Goal: Task Accomplishment & Management: Use online tool/utility

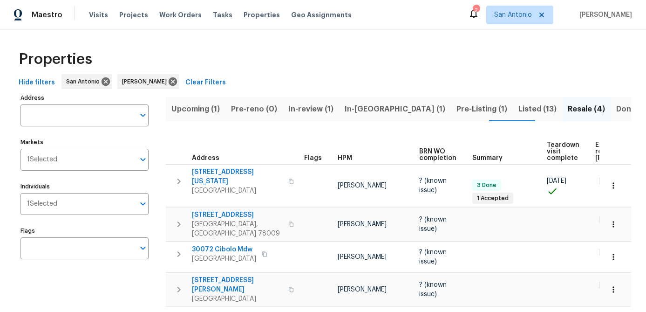
scroll to position [14, 0]
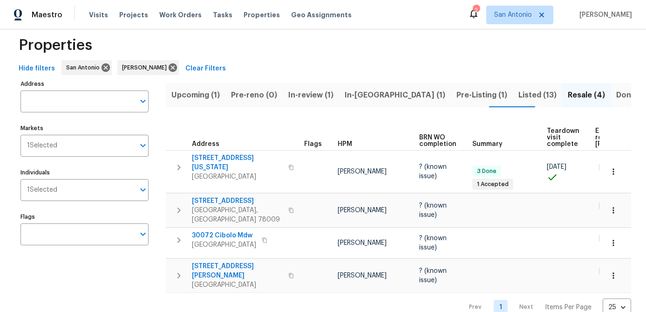
click at [353, 95] on span "In-reno (1)" at bounding box center [395, 94] width 101 height 13
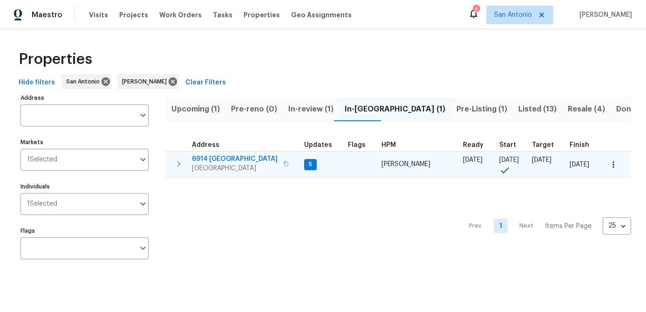
click at [227, 162] on span "6914 Port Bay" at bounding box center [235, 158] width 86 height 9
click at [615, 167] on icon "button" at bounding box center [613, 164] width 9 height 9
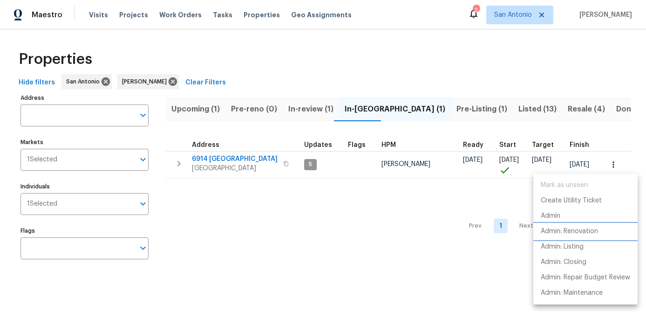
click at [571, 234] on p "Admin: Renovation" at bounding box center [569, 231] width 57 height 10
click at [224, 165] on div at bounding box center [323, 156] width 646 height 312
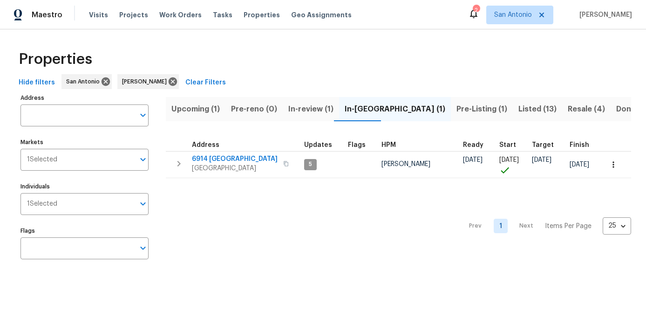
click at [224, 165] on span "[GEOGRAPHIC_DATA]" at bounding box center [235, 167] width 86 height 9
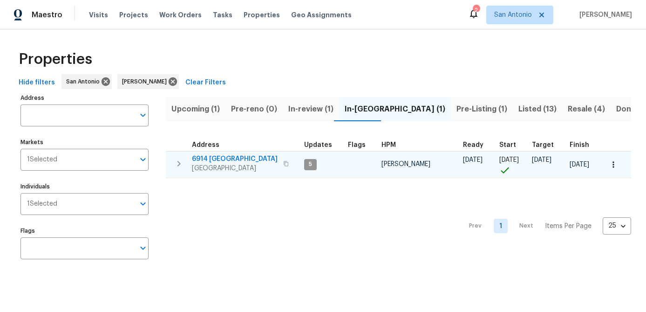
click at [612, 163] on icon "button" at bounding box center [613, 164] width 9 height 9
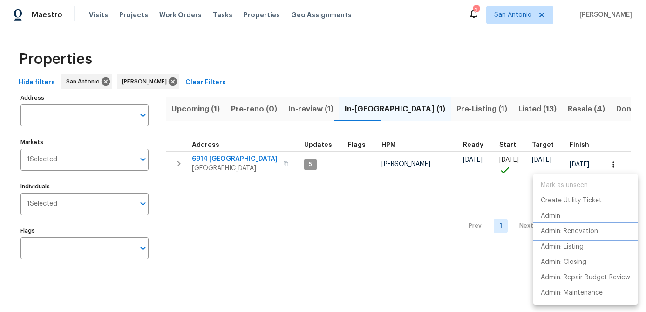
click at [559, 233] on p "Admin: Renovation" at bounding box center [569, 231] width 57 height 10
click at [570, 227] on p "Admin: Renovation" at bounding box center [569, 231] width 57 height 10
click at [190, 104] on div at bounding box center [323, 156] width 646 height 312
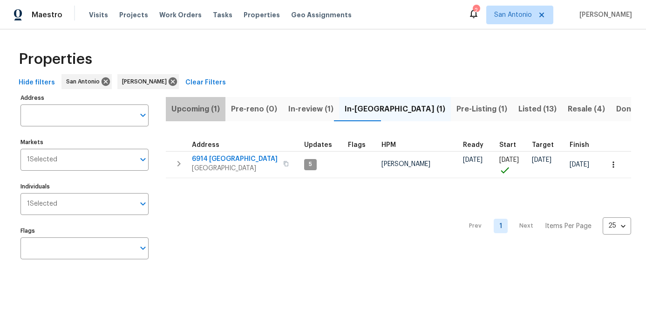
click at [189, 109] on span "Upcoming (1)" at bounding box center [195, 108] width 48 height 13
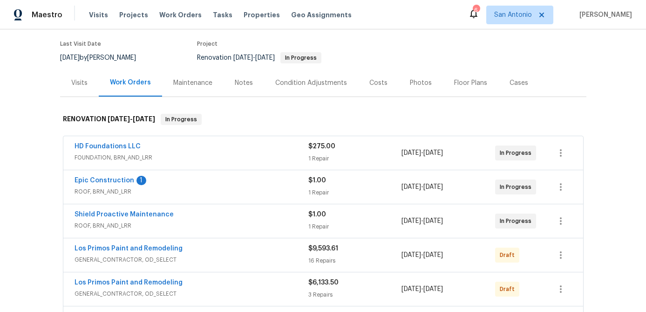
scroll to position [98, 0]
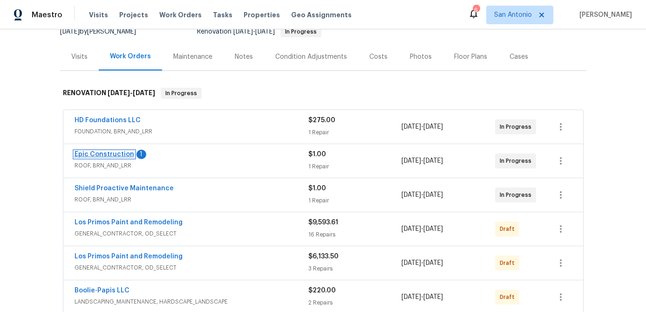
click at [103, 154] on link "Epic Construction" at bounding box center [105, 154] width 60 height 7
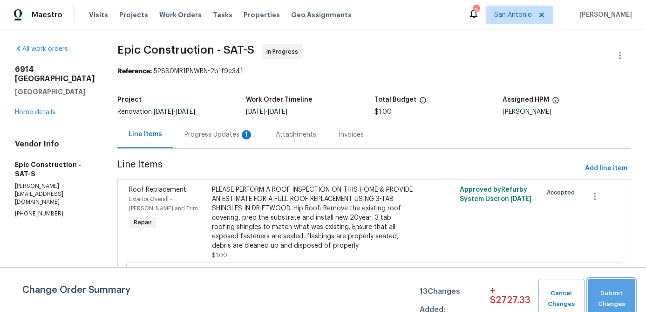
click at [607, 292] on span "Submit Changes" at bounding box center [611, 298] width 37 height 21
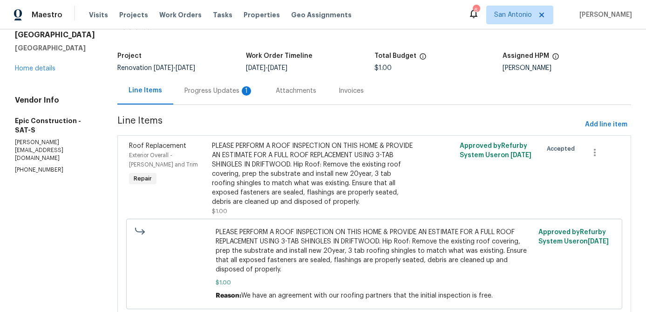
scroll to position [47, 0]
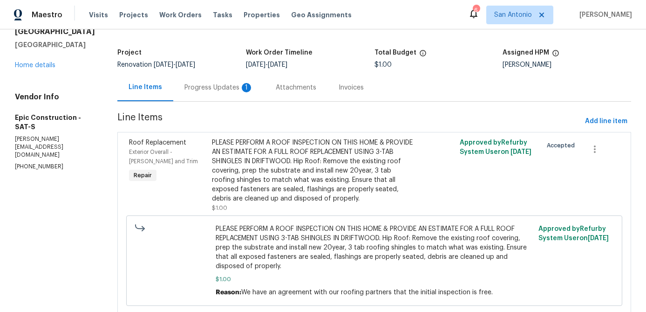
click at [184, 88] on div "Progress Updates 1" at bounding box center [218, 87] width 69 height 9
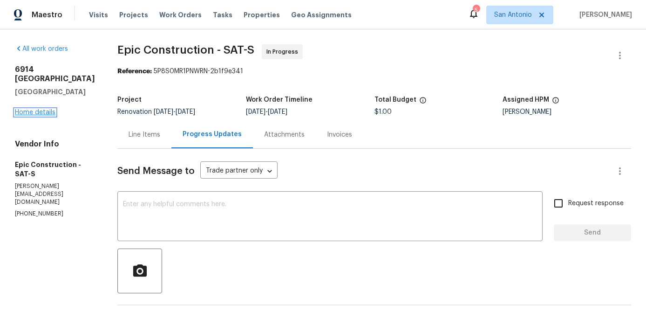
click at [33, 109] on link "Home details" at bounding box center [35, 112] width 41 height 7
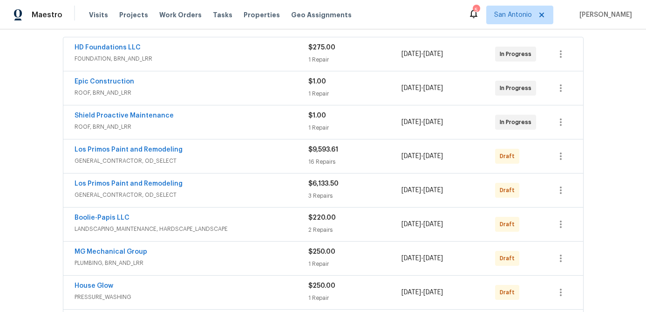
scroll to position [170, 0]
click at [561, 88] on icon "button" at bounding box center [561, 88] width 2 height 7
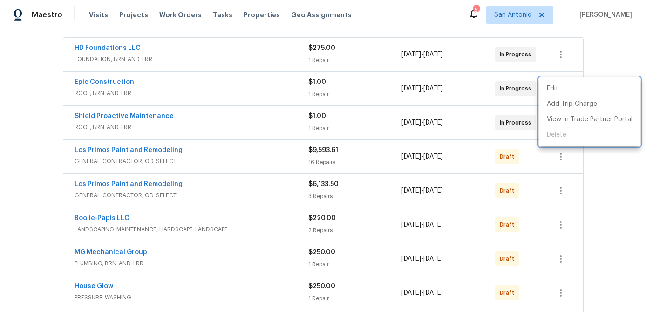
click at [215, 94] on div at bounding box center [323, 156] width 646 height 312
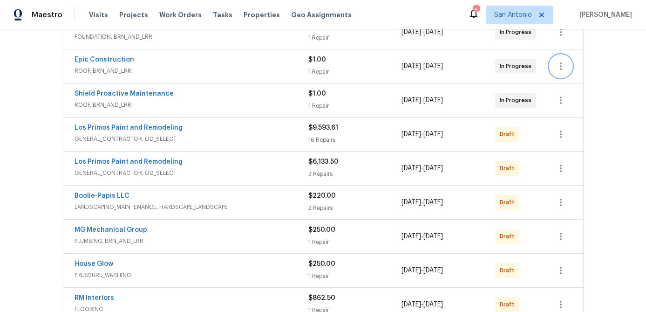
scroll to position [382, 0]
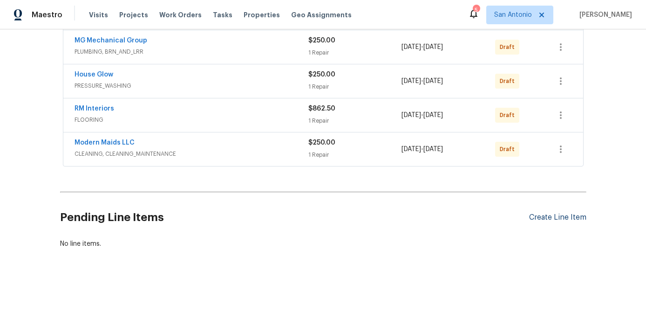
click at [531, 219] on div "Create Line Item" at bounding box center [557, 217] width 57 height 9
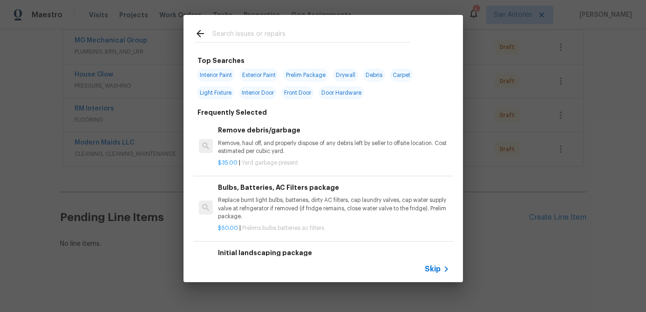
click at [435, 266] on span "Skip" at bounding box center [433, 268] width 16 height 9
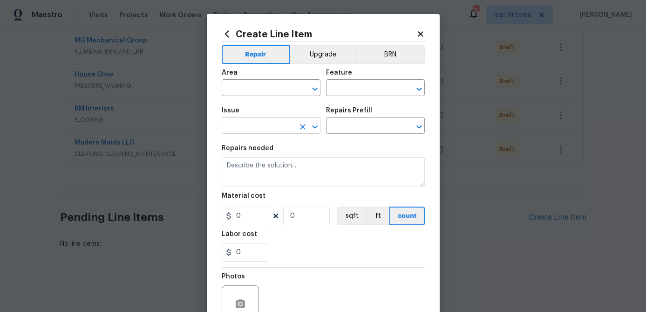
click at [262, 123] on input "text" at bounding box center [258, 126] width 73 height 14
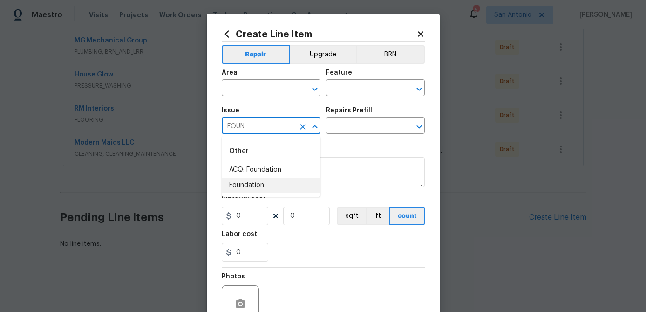
click at [248, 182] on li "Foundation" at bounding box center [271, 184] width 99 height 15
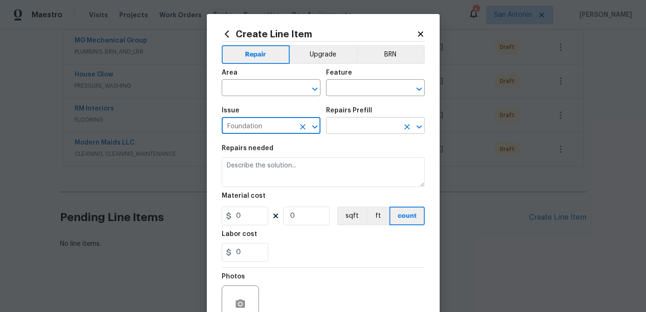
type input "Foundation"
click at [346, 126] on input "text" at bounding box center [362, 126] width 73 height 14
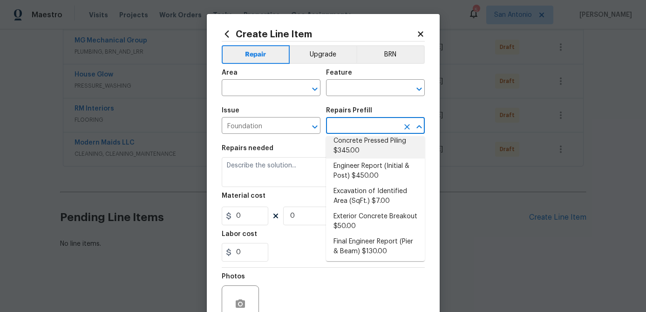
scroll to position [49, 0]
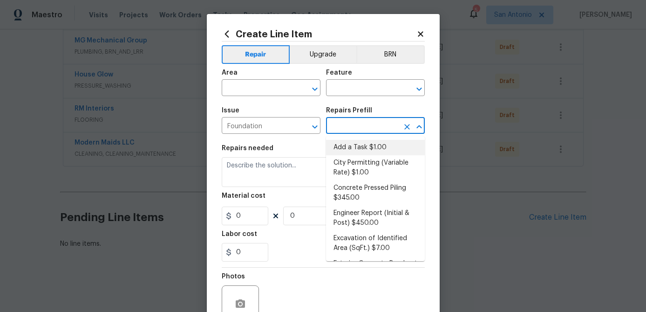
click at [423, 37] on icon at bounding box center [420, 34] width 8 height 8
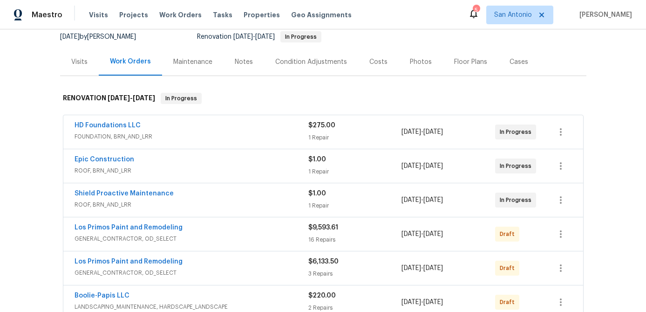
scroll to position [96, 0]
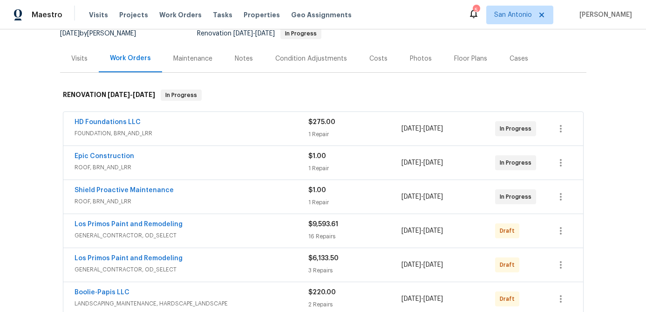
click at [251, 122] on div "HD Foundations LLC" at bounding box center [192, 122] width 234 height 11
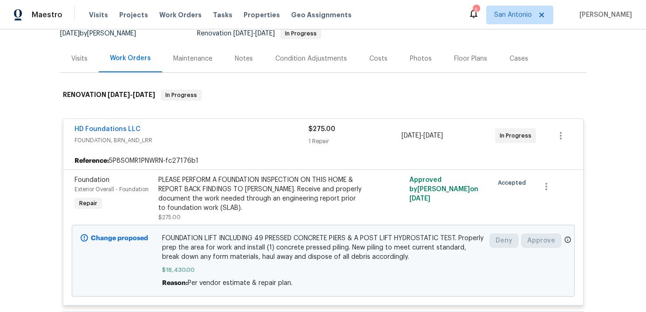
click at [248, 125] on div "HD Foundations LLC" at bounding box center [192, 129] width 234 height 11
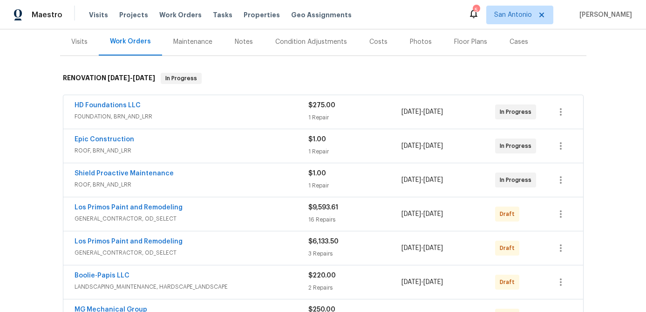
scroll to position [115, 0]
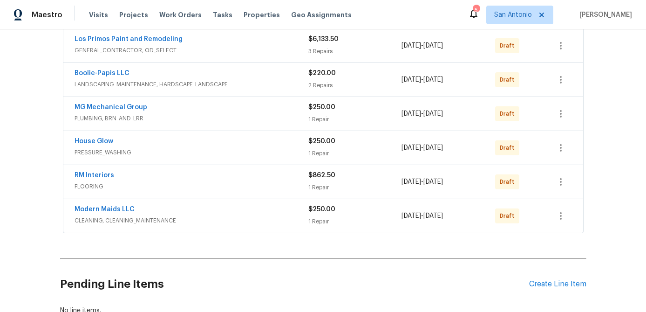
scroll to position [382, 0]
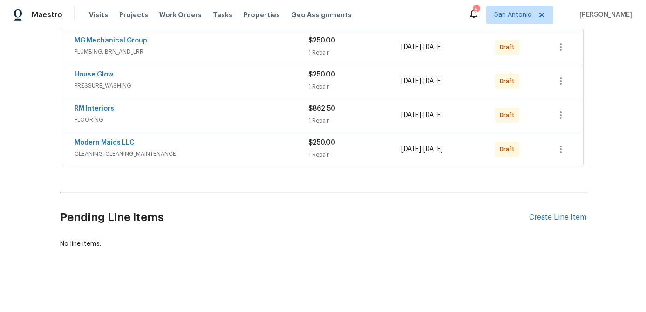
click at [545, 210] on div "Pending Line Items Create Line Item" at bounding box center [323, 217] width 526 height 43
click at [542, 217] on div "Create Line Item" at bounding box center [557, 217] width 57 height 9
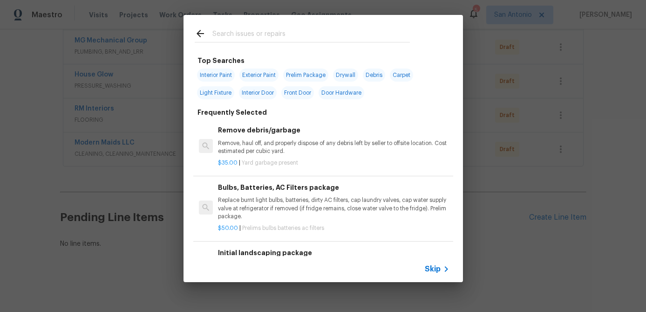
click at [436, 272] on span "Skip" at bounding box center [433, 268] width 16 height 9
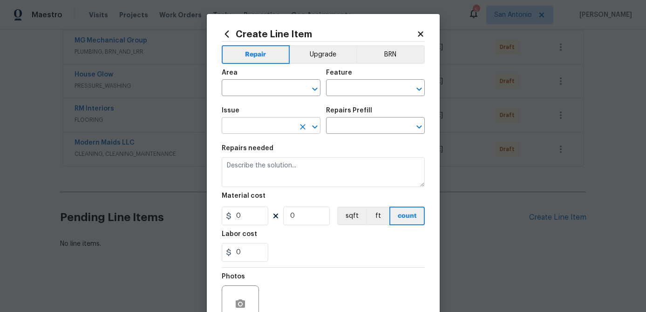
click at [260, 128] on input "text" at bounding box center [258, 126] width 73 height 14
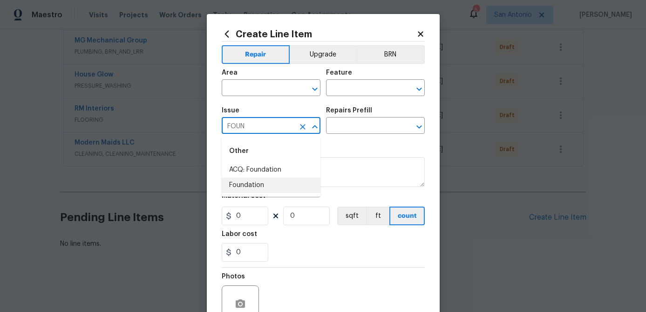
click at [244, 183] on li "Foundation" at bounding box center [271, 184] width 99 height 15
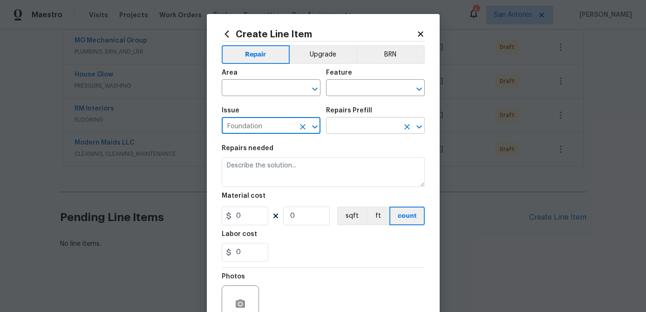
type input "Foundation"
click at [337, 124] on input "text" at bounding box center [362, 126] width 73 height 14
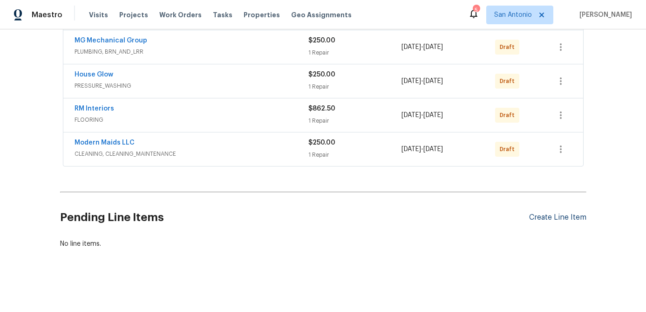
click at [541, 213] on div "Create Line Item" at bounding box center [557, 217] width 57 height 9
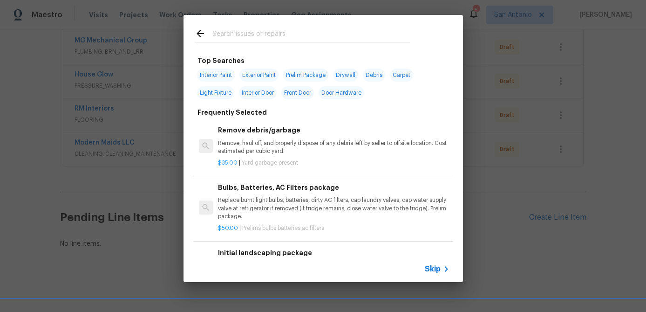
click at [141, 115] on div "Top Searches Interior Paint Exterior Paint Prelim Package Drywall Debris Carpet…" at bounding box center [323, 148] width 646 height 297
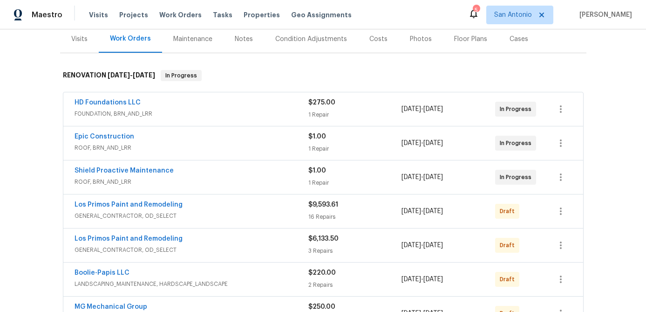
scroll to position [0, 0]
